Goal: Information Seeking & Learning: Learn about a topic

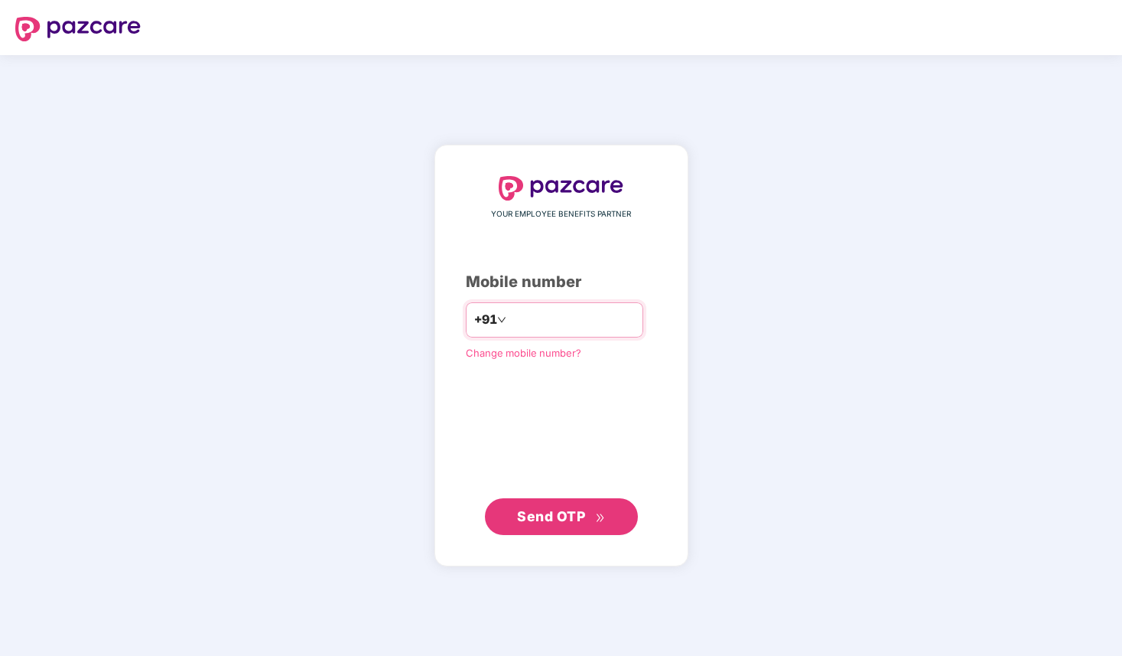
click at [512, 320] on input "number" at bounding box center [572, 320] width 125 height 24
type input "**********"
click at [559, 516] on span "Send OTP" at bounding box center [551, 516] width 68 height 16
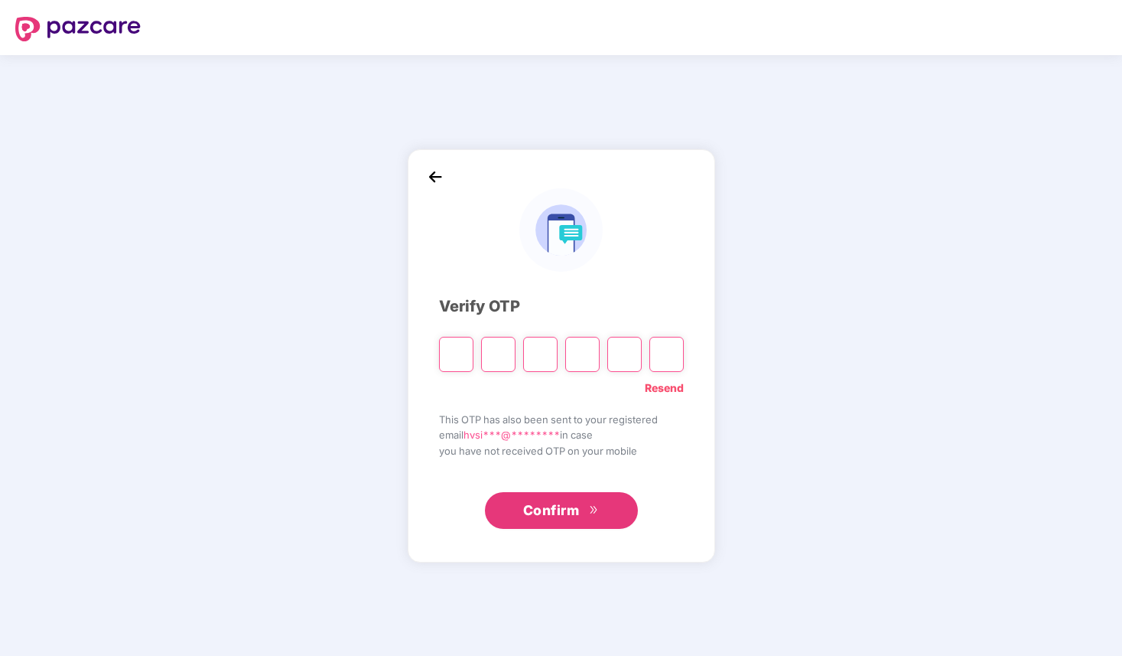
type input "*"
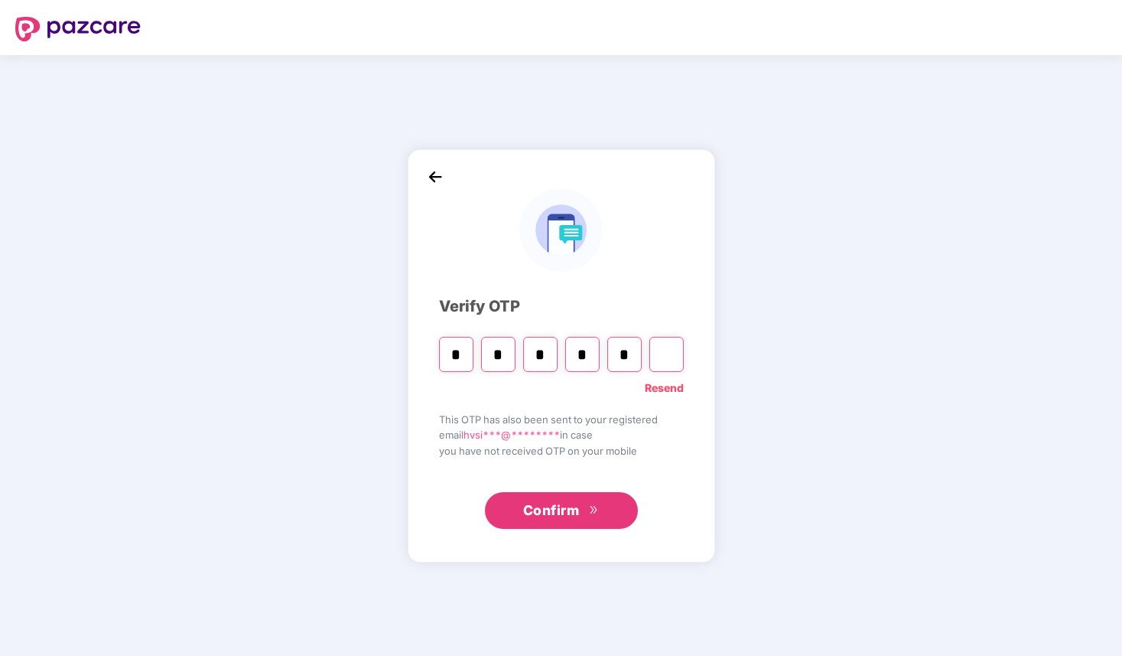
type input "*"
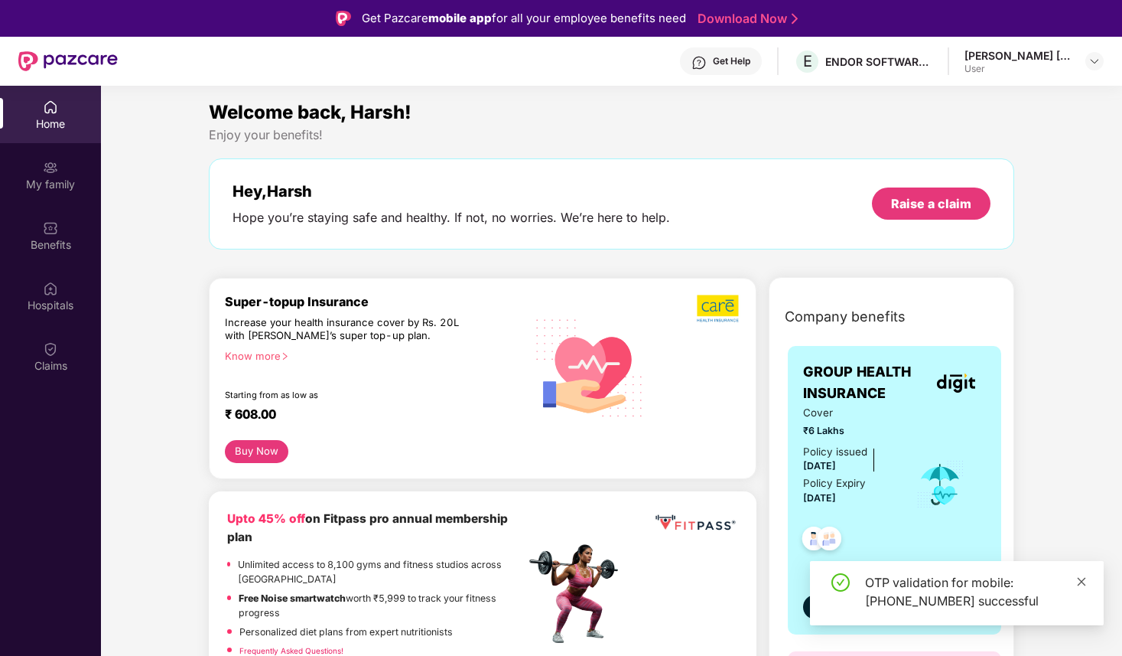
click at [1080, 582] on icon "close" at bounding box center [1082, 581] width 8 height 8
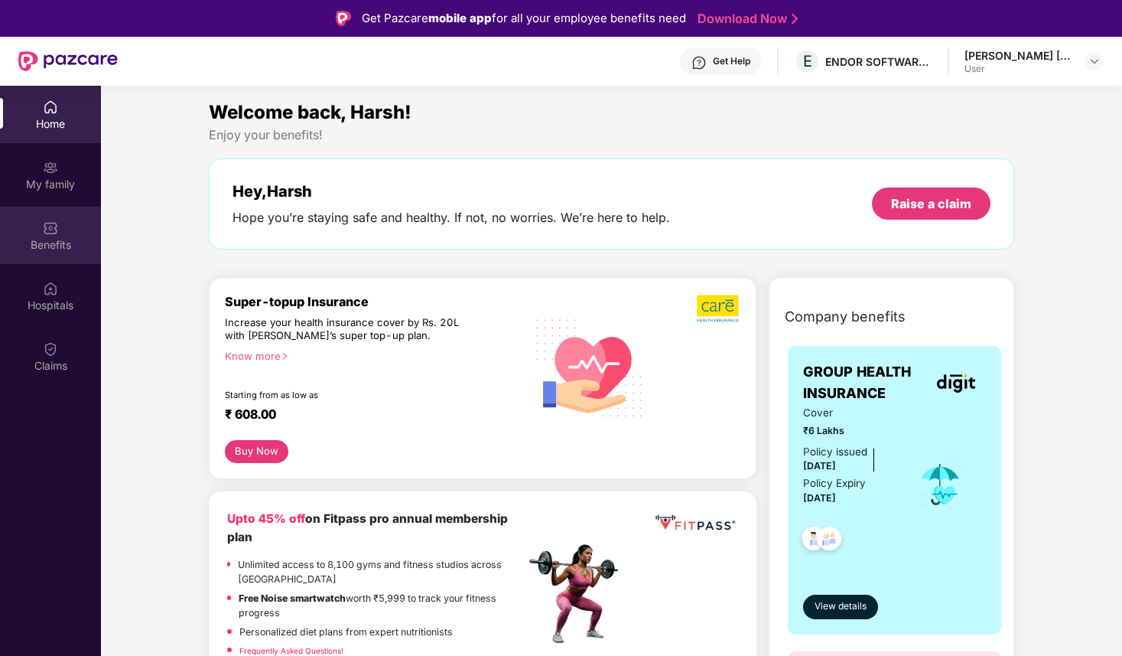
click at [52, 246] on div "Benefits" at bounding box center [50, 244] width 101 height 15
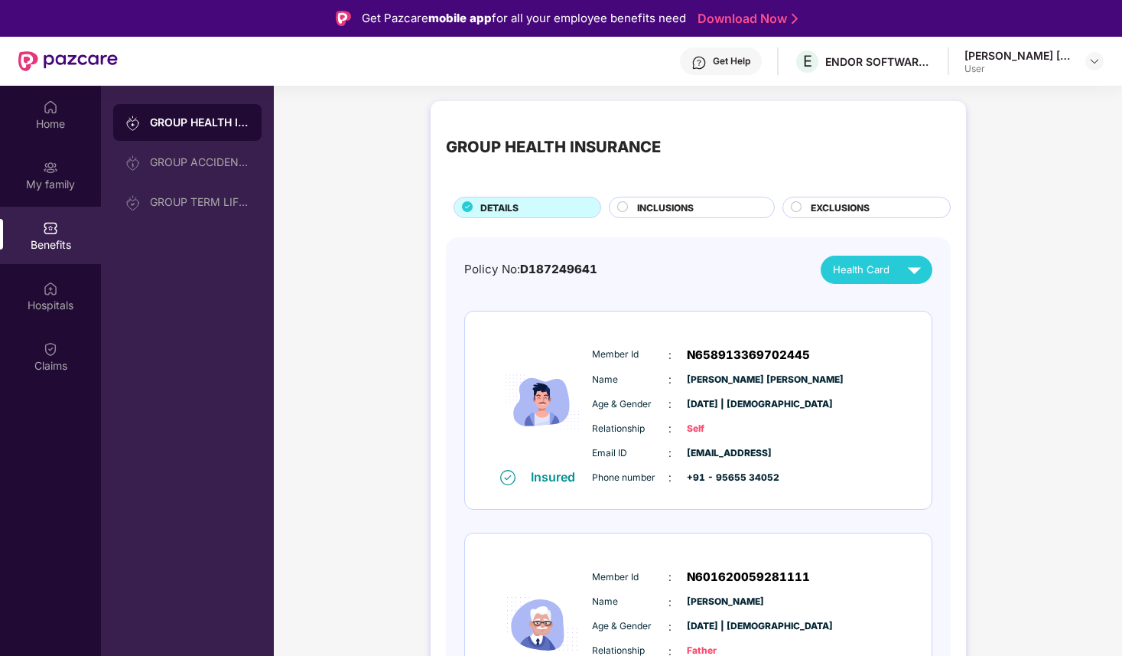
click at [685, 200] on span "INCLUSIONS" at bounding box center [665, 207] width 57 height 15
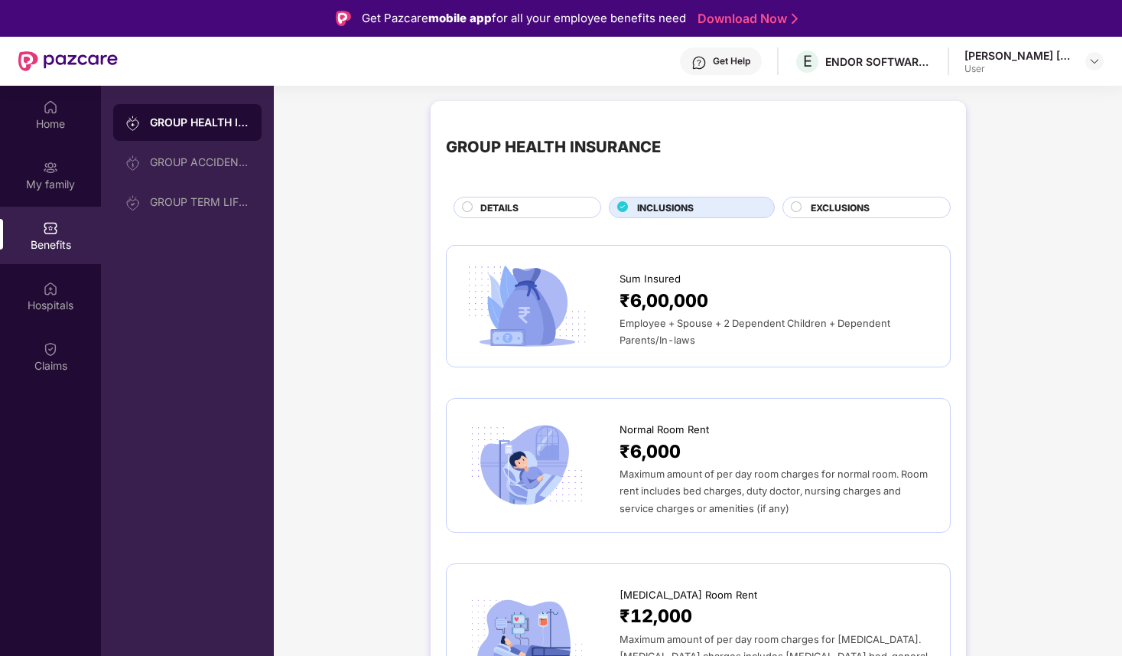
click at [498, 211] on span "DETAILS" at bounding box center [500, 207] width 38 height 15
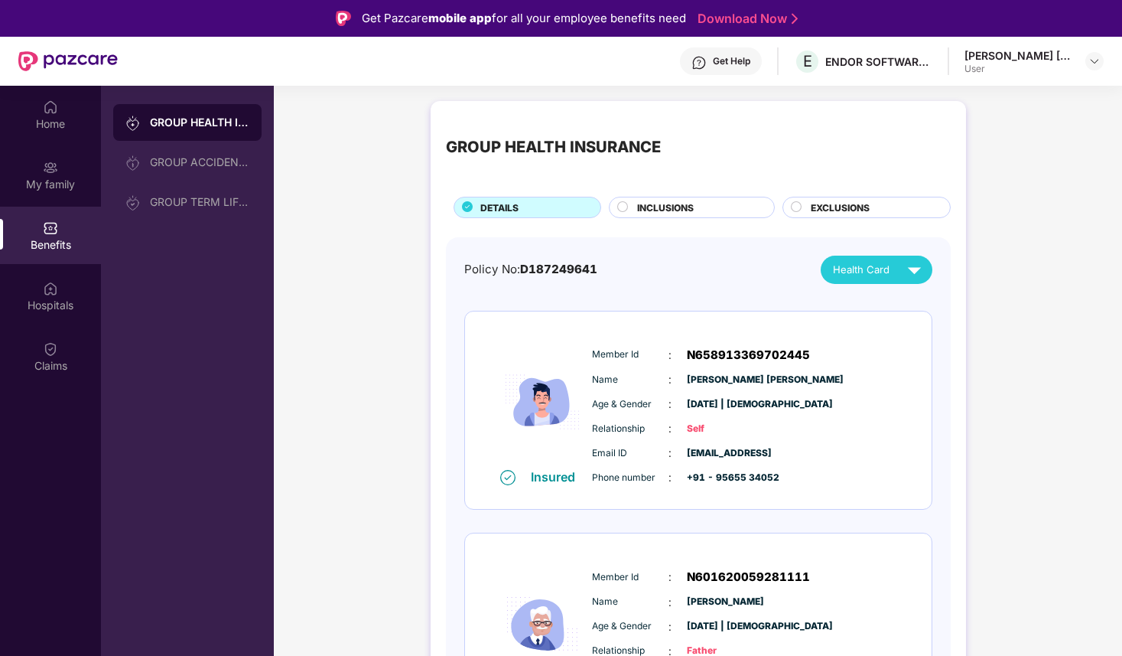
click at [728, 61] on div "Get Help" at bounding box center [731, 61] width 37 height 12
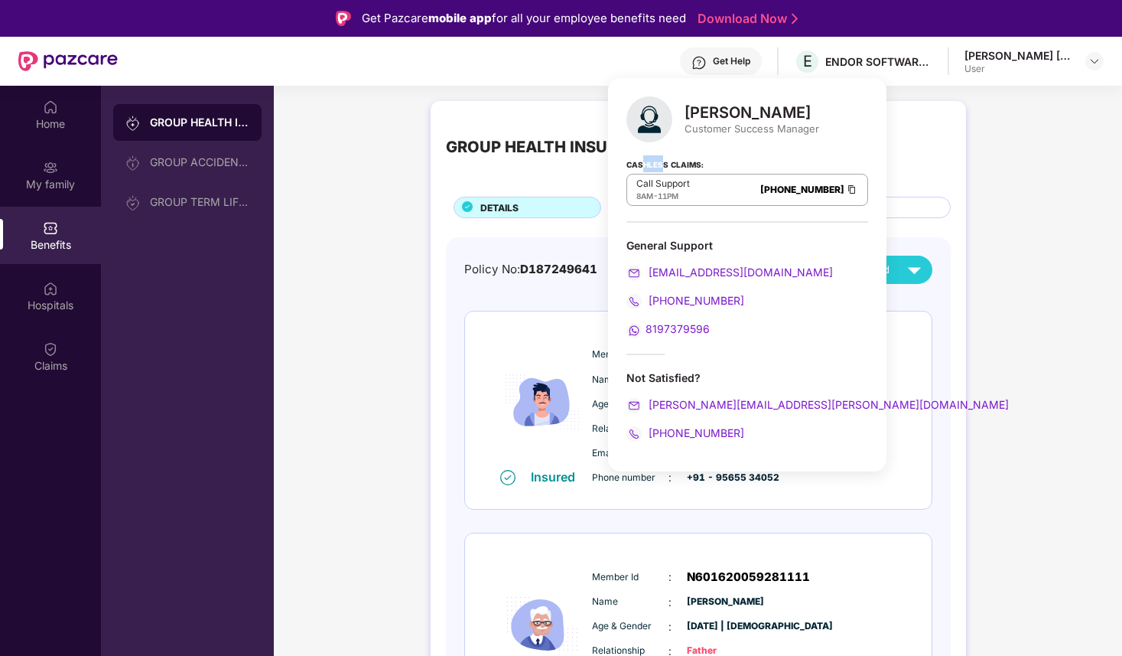
drag, startPoint x: 663, startPoint y: 160, endPoint x: 643, endPoint y: 160, distance: 19.1
click at [643, 160] on strong "Cashless Claims:" at bounding box center [665, 163] width 77 height 17
drag, startPoint x: 643, startPoint y: 160, endPoint x: 701, endPoint y: 160, distance: 57.4
click at [701, 160] on strong "Cashless Claims:" at bounding box center [665, 163] width 77 height 17
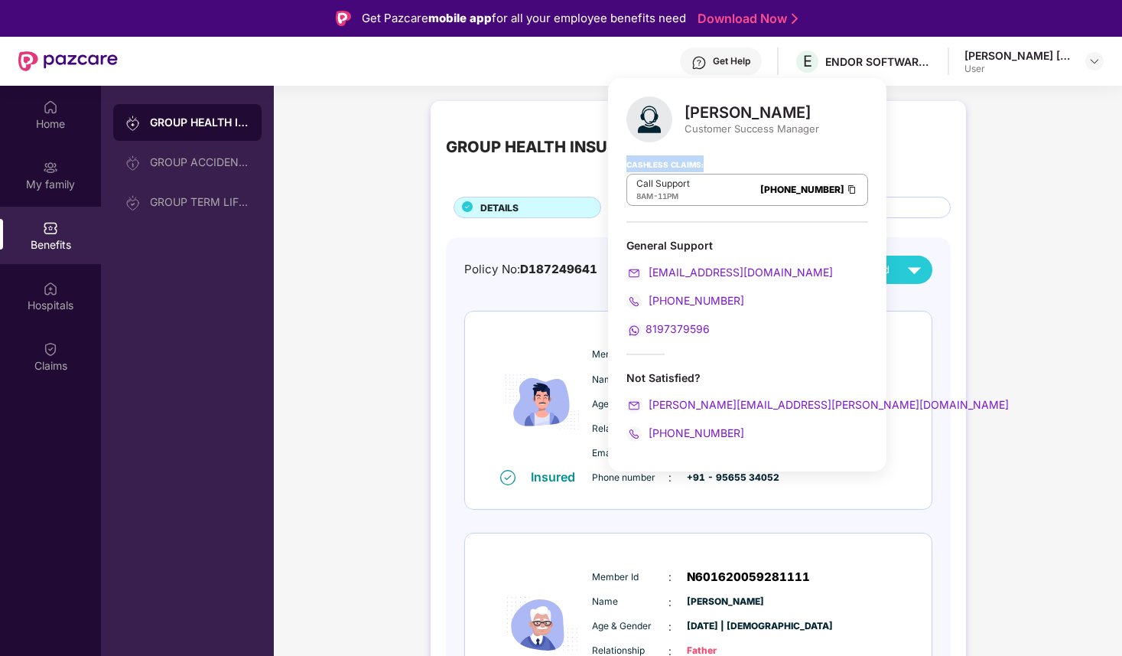
click at [701, 160] on strong "Cashless Claims:" at bounding box center [665, 163] width 77 height 17
drag, startPoint x: 687, startPoint y: 114, endPoint x: 796, endPoint y: 112, distance: 108.7
click at [796, 112] on div "[PERSON_NAME]" at bounding box center [752, 112] width 135 height 18
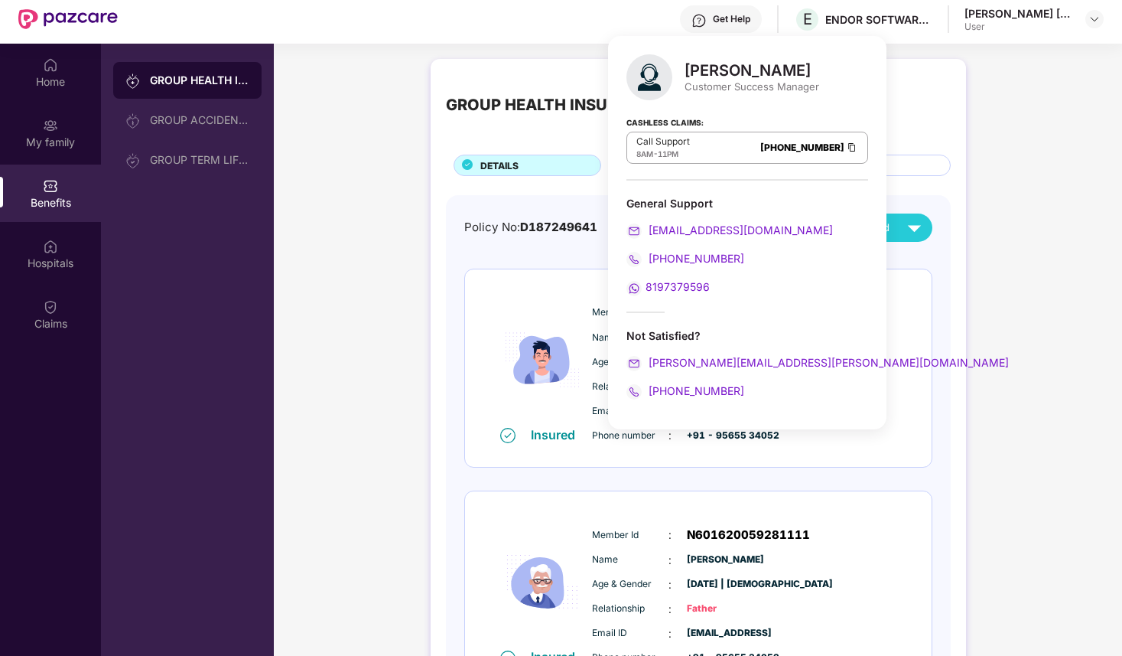
scroll to position [33, 0]
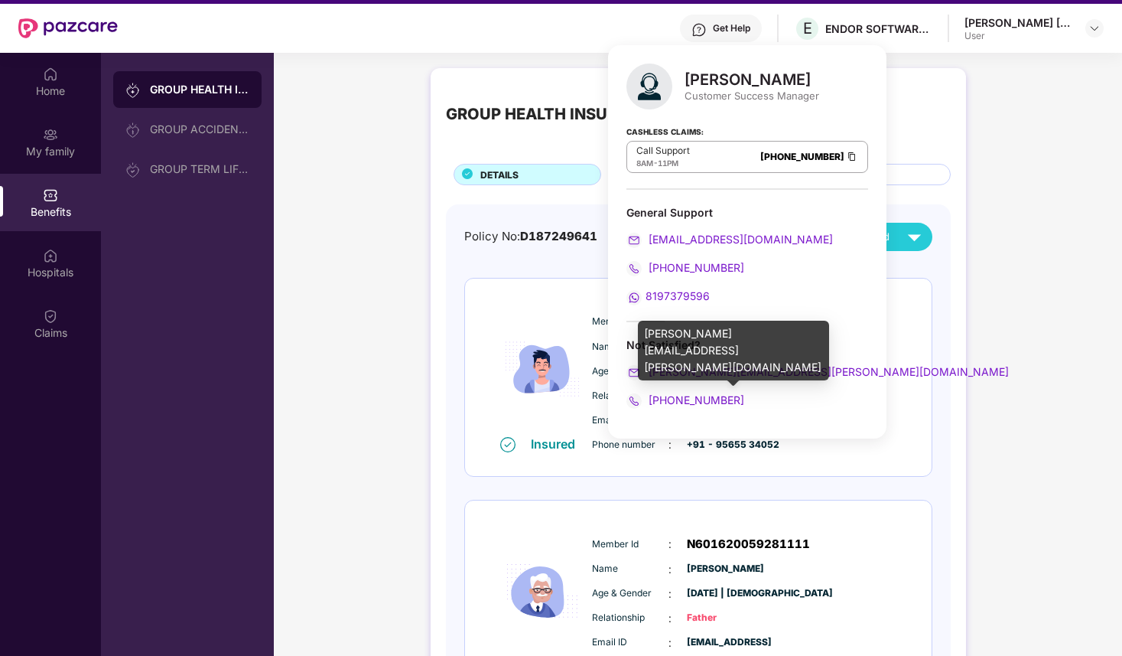
click at [709, 371] on span "[PERSON_NAME][EMAIL_ADDRESS][PERSON_NAME][DOMAIN_NAME]" at bounding box center [827, 371] width 363 height 13
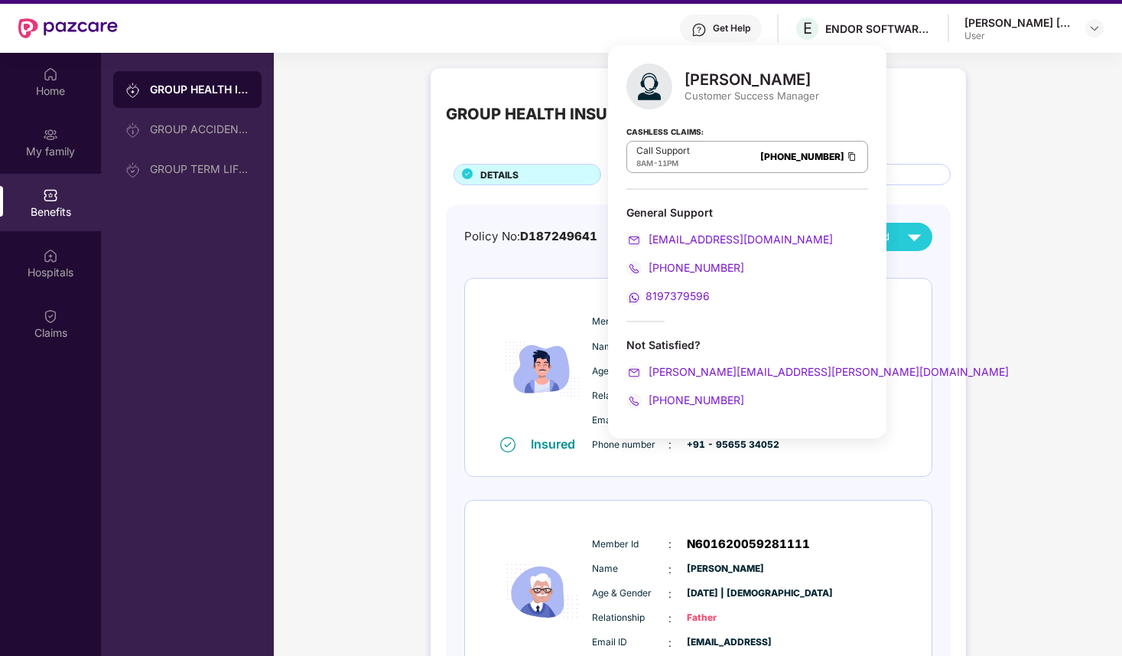
click at [448, 256] on div "Policy No: D187249641 Health Card Insured Member Id : N658913369702445 Name : H…" at bounding box center [698, 591] width 505 height 774
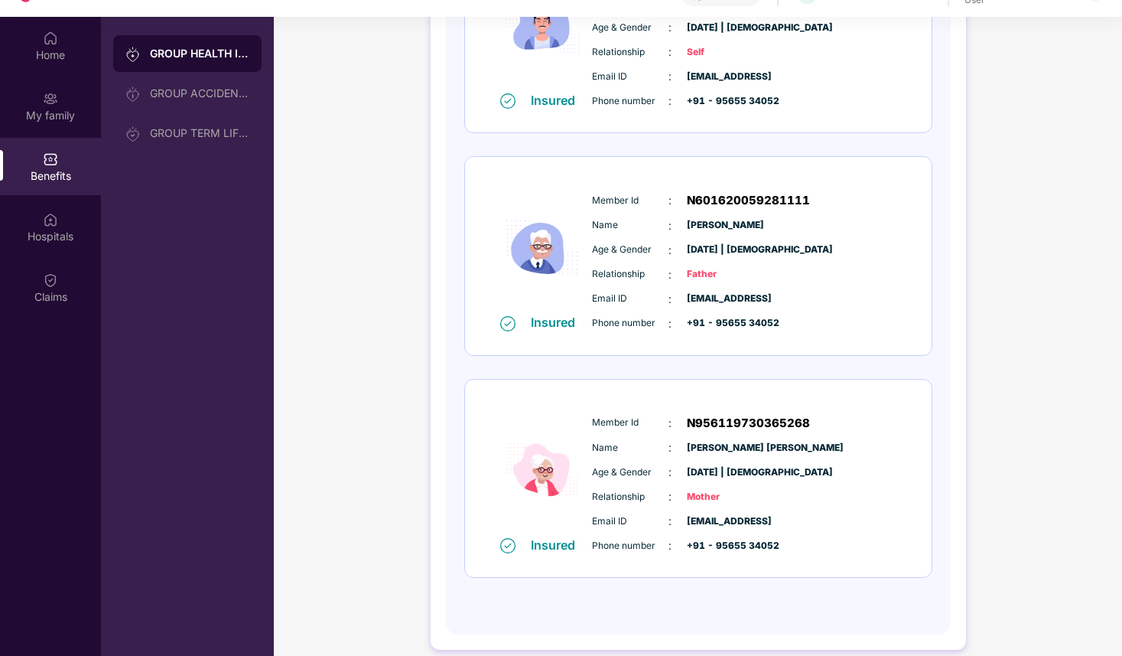
scroll to position [0, 0]
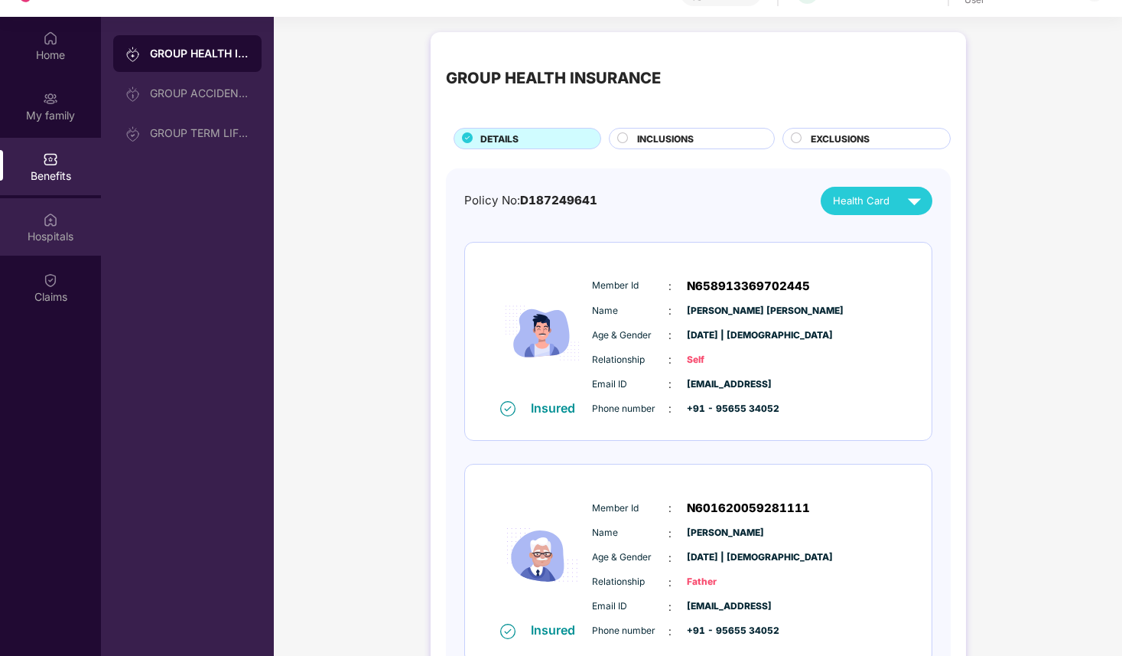
click at [47, 229] on div "Hospitals" at bounding box center [50, 236] width 101 height 15
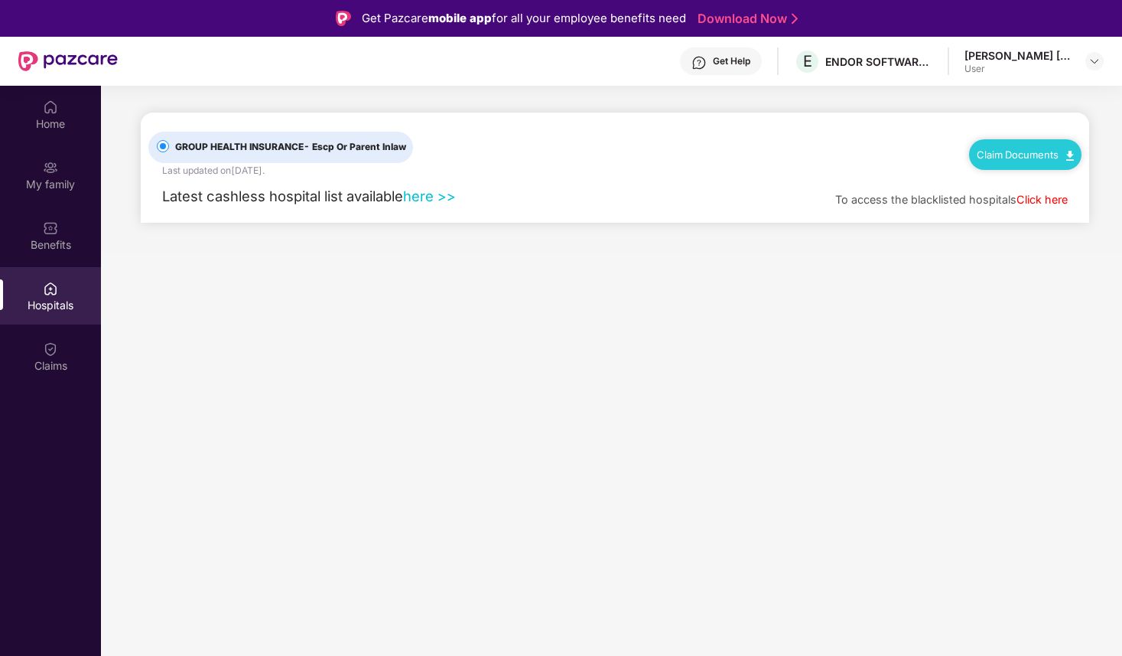
click at [435, 191] on link "here >>" at bounding box center [429, 195] width 53 height 17
click at [44, 120] on div "Home" at bounding box center [50, 123] width 101 height 15
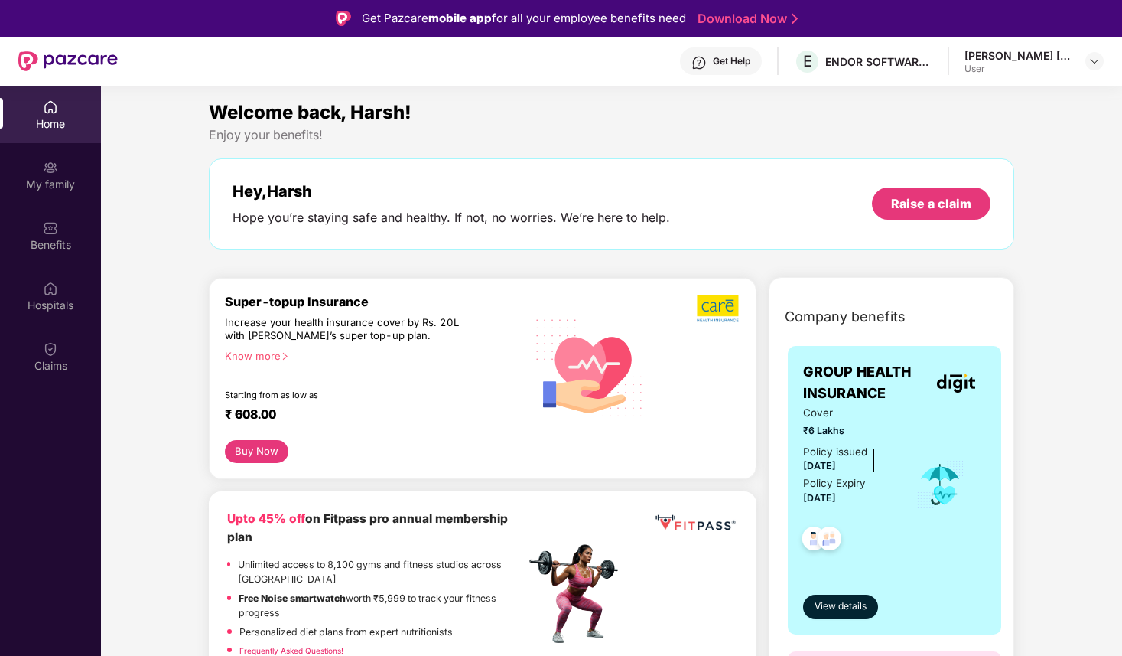
click at [717, 63] on div "Get Help" at bounding box center [731, 61] width 37 height 12
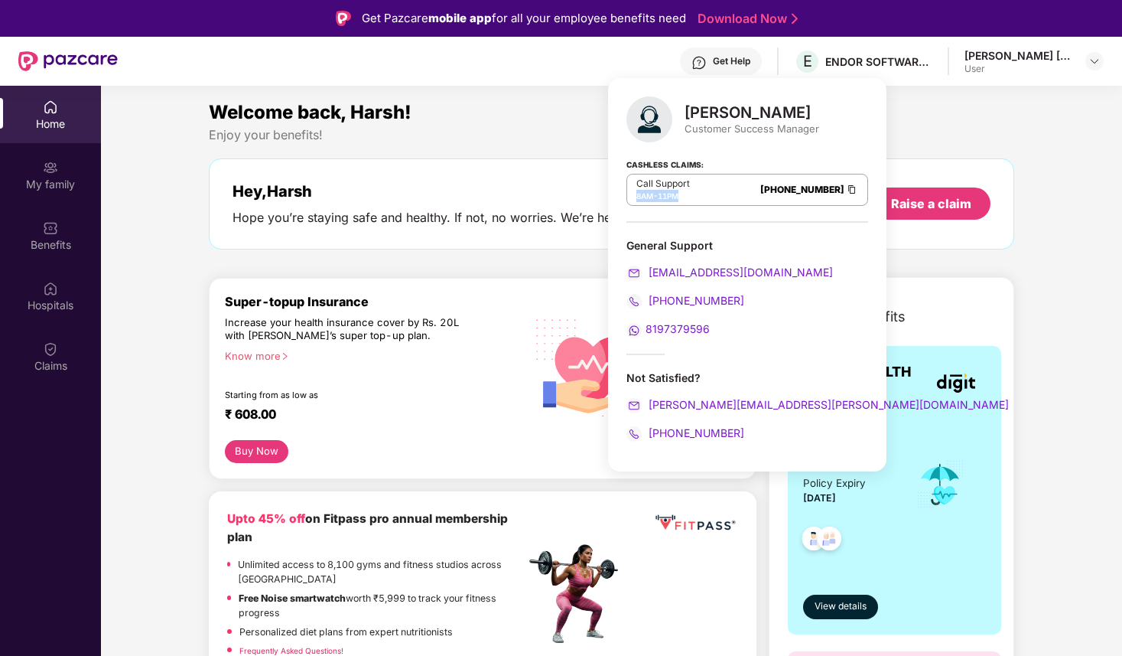
drag, startPoint x: 637, startPoint y: 196, endPoint x: 683, endPoint y: 196, distance: 45.1
click at [683, 196] on div "8AM - 11PM" at bounding box center [664, 196] width 54 height 12
drag, startPoint x: 683, startPoint y: 196, endPoint x: 642, endPoint y: 196, distance: 40.6
click at [641, 196] on div "8AM - 11PM" at bounding box center [664, 196] width 54 height 12
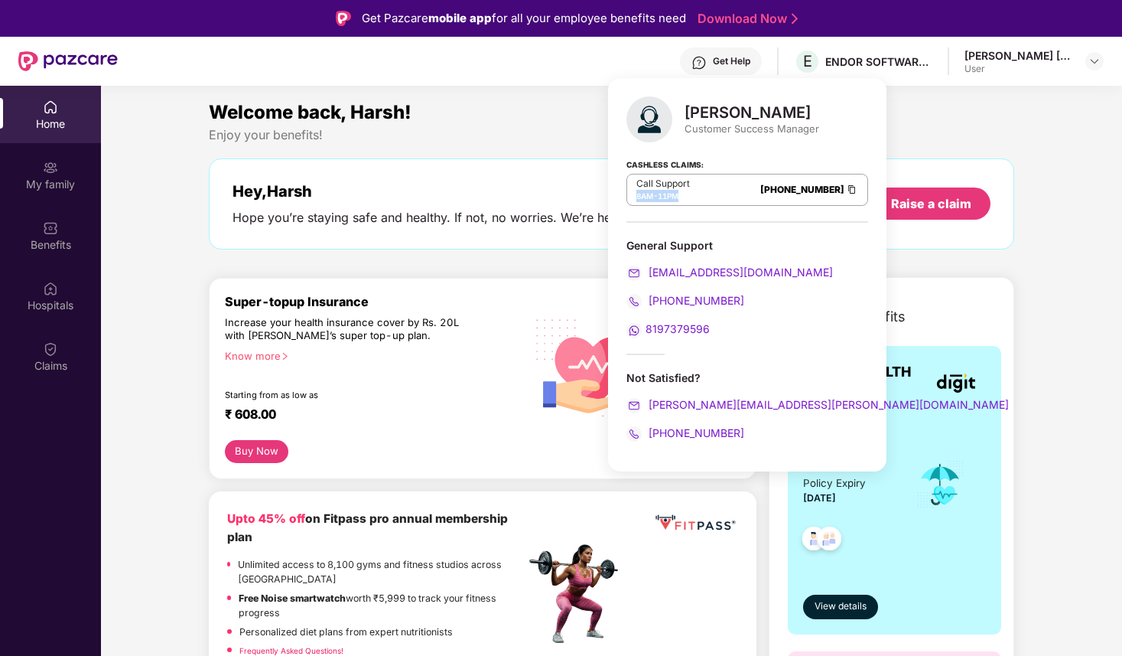
click at [642, 196] on span "8AM" at bounding box center [645, 195] width 17 height 9
drag, startPoint x: 642, startPoint y: 196, endPoint x: 670, endPoint y: 196, distance: 28.3
click at [670, 196] on div "8AM - 11PM" at bounding box center [664, 196] width 54 height 12
click at [670, 196] on span "11PM" at bounding box center [668, 195] width 21 height 9
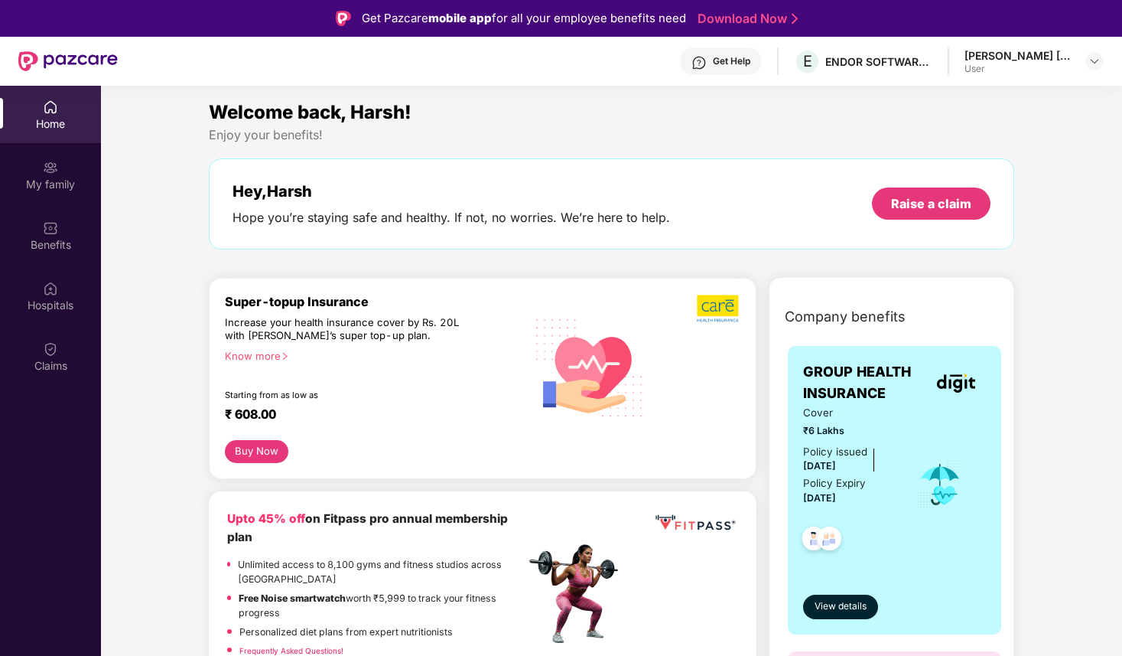
click at [844, 104] on div "Welcome back, Harsh!" at bounding box center [612, 112] width 806 height 29
